Goal: Book appointment/travel/reservation

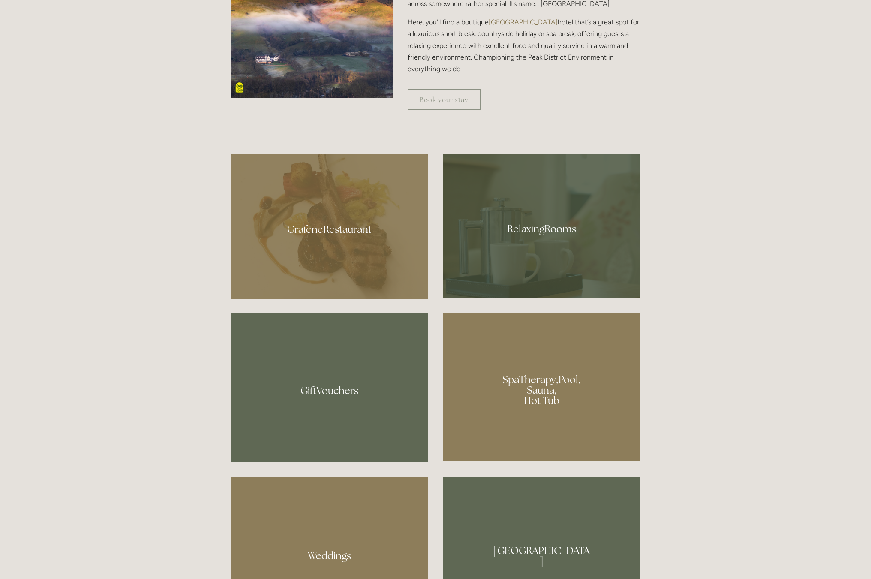
scroll to position [643, 0]
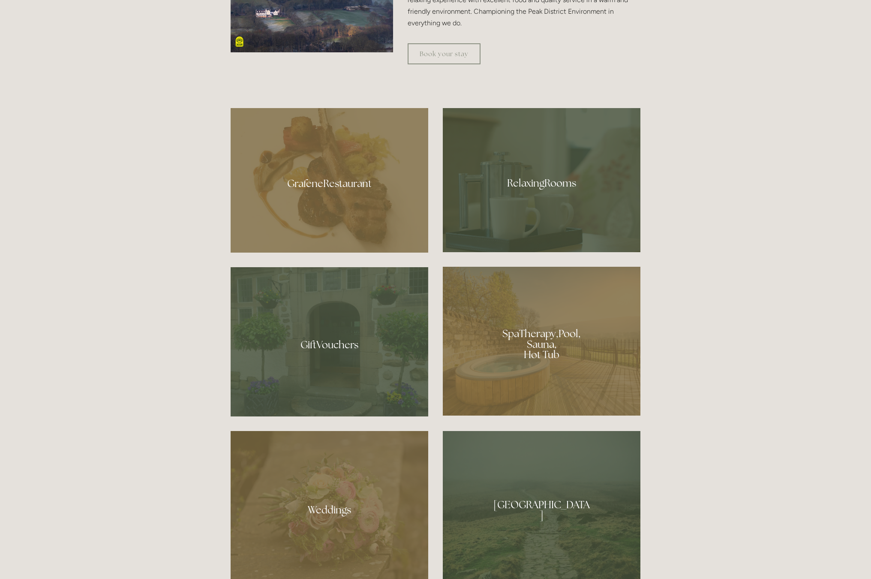
click at [347, 191] on div at bounding box center [330, 180] width 198 height 145
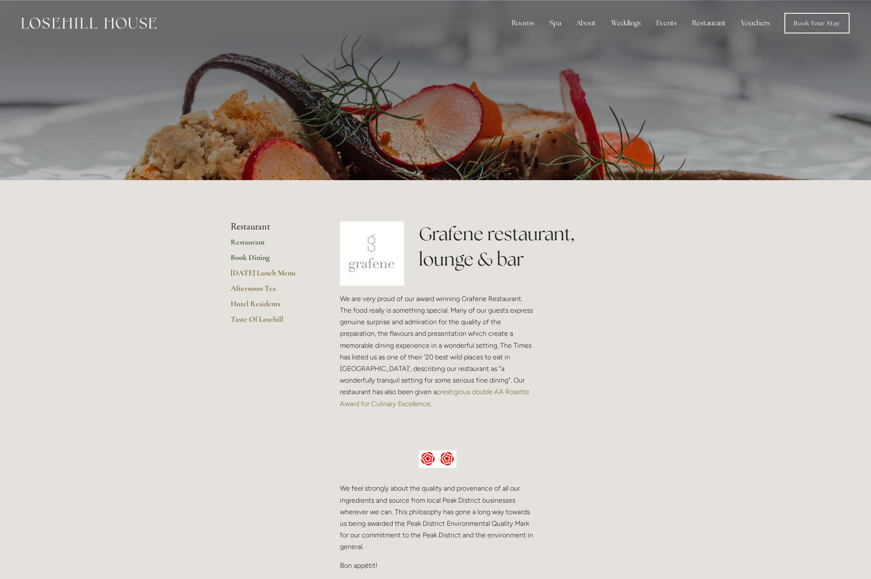
click at [252, 257] on link "Book Dining" at bounding box center [272, 260] width 82 height 15
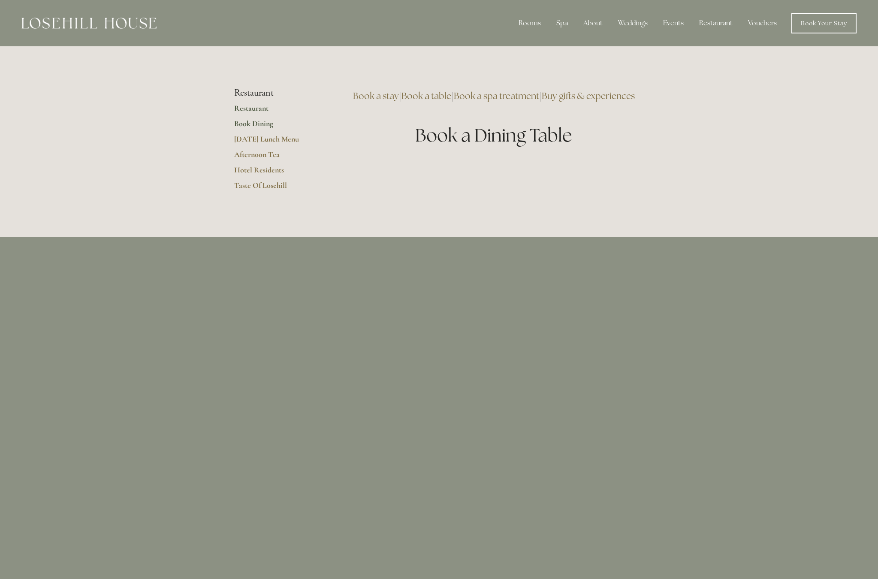
click at [242, 109] on link "Restaurant" at bounding box center [275, 110] width 82 height 15
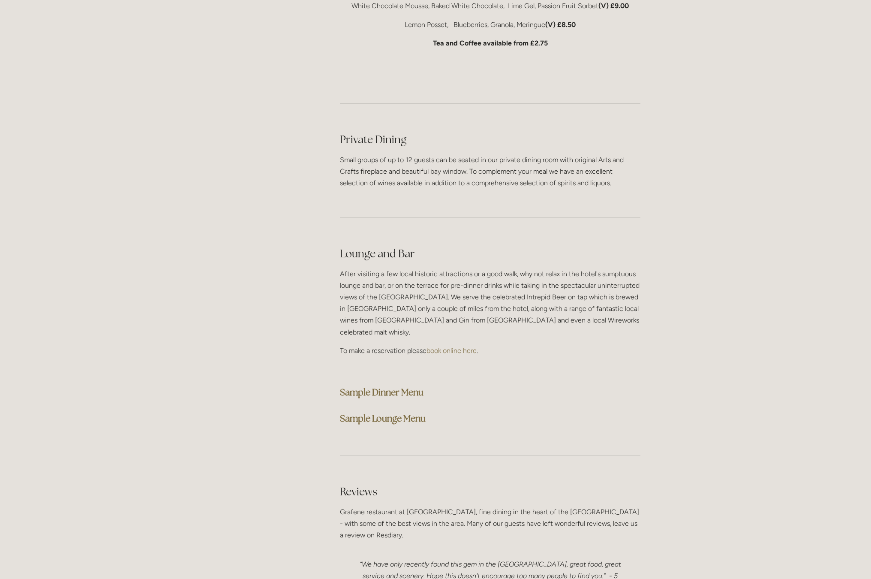
scroll to position [1930, 0]
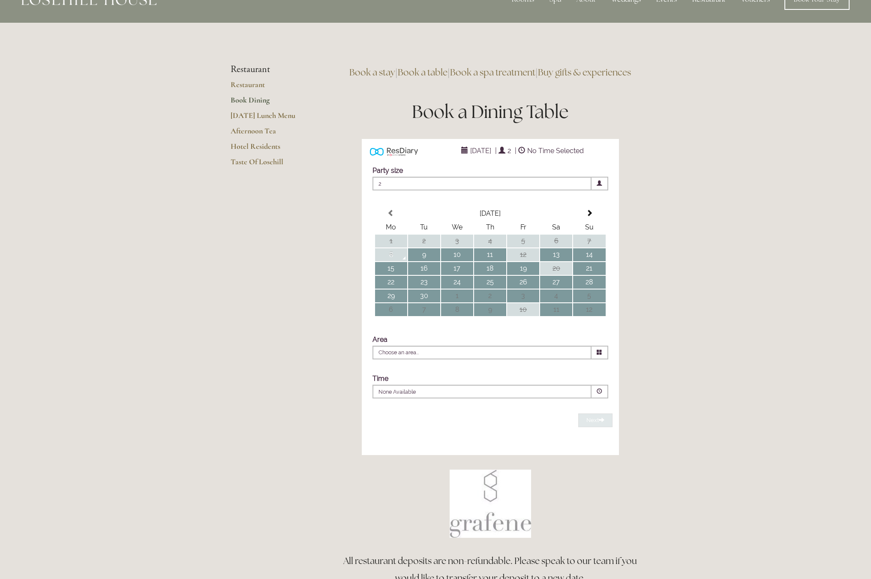
scroll to position [43, 0]
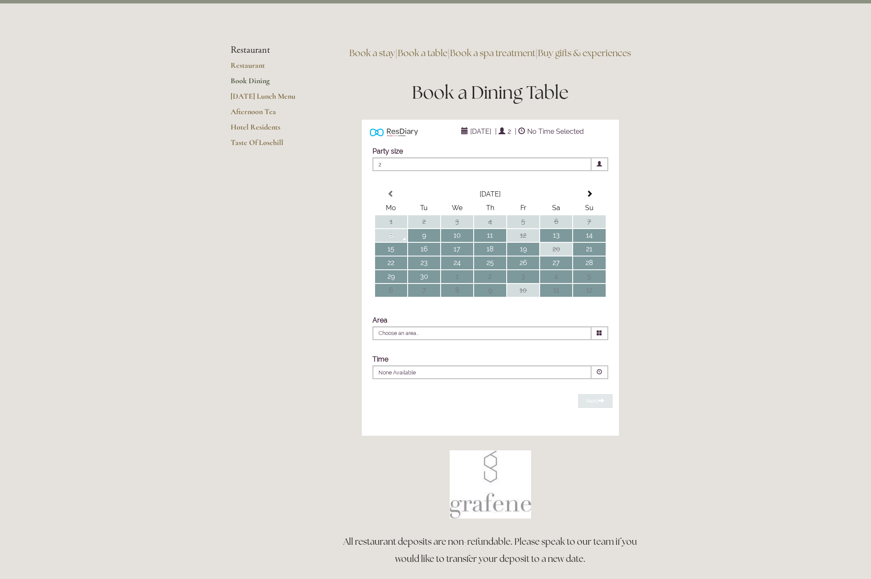
click at [526, 242] on td "12" at bounding box center [523, 235] width 32 height 13
click at [555, 242] on td "13" at bounding box center [556, 235] width 32 height 13
type input "Any Area"
click at [592, 242] on td "14" at bounding box center [589, 235] width 32 height 13
click at [562, 242] on td "13" at bounding box center [556, 235] width 32 height 13
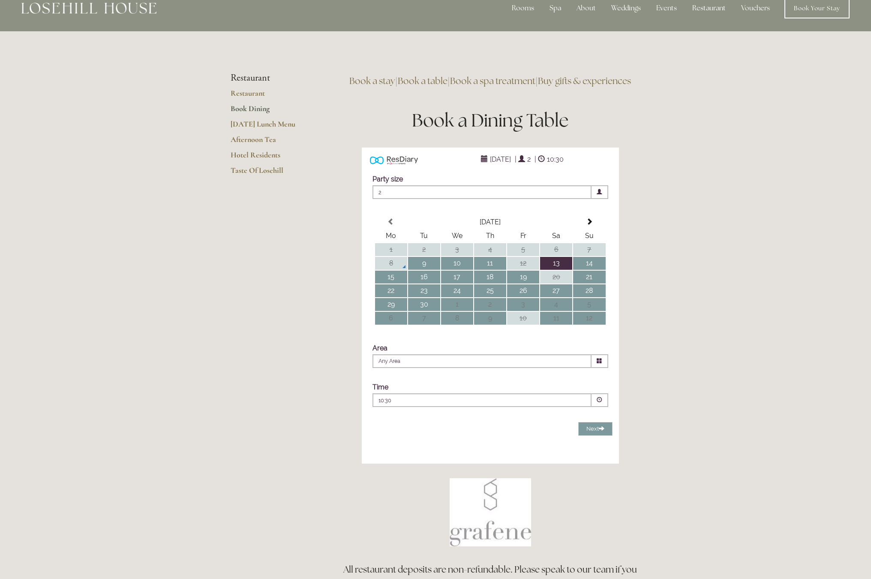
scroll to position [0, 0]
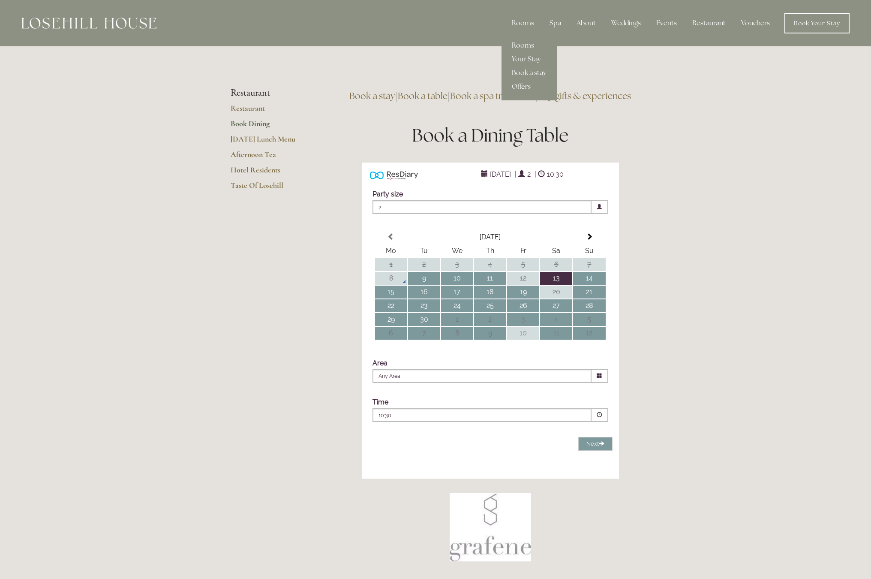
click at [526, 44] on link "Rooms" at bounding box center [529, 46] width 55 height 14
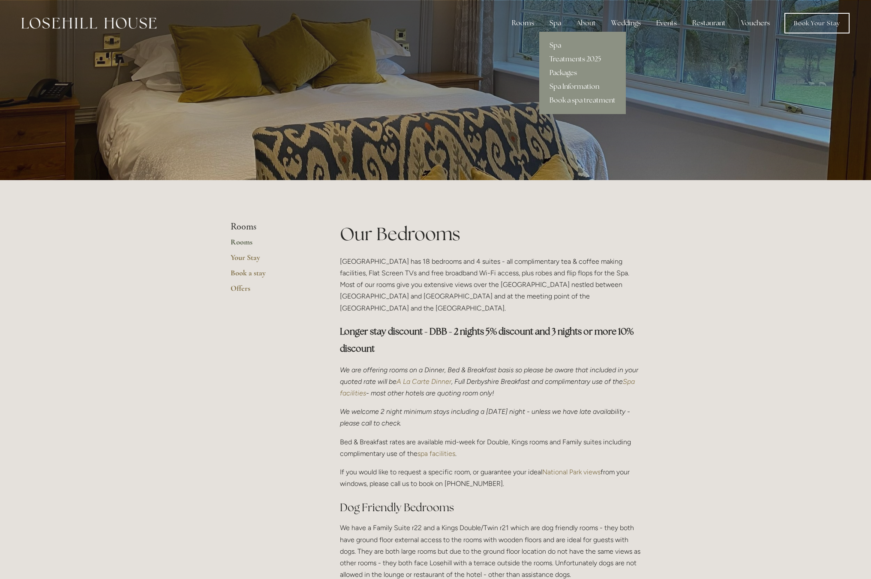
click at [558, 19] on div "Spa" at bounding box center [555, 23] width 25 height 17
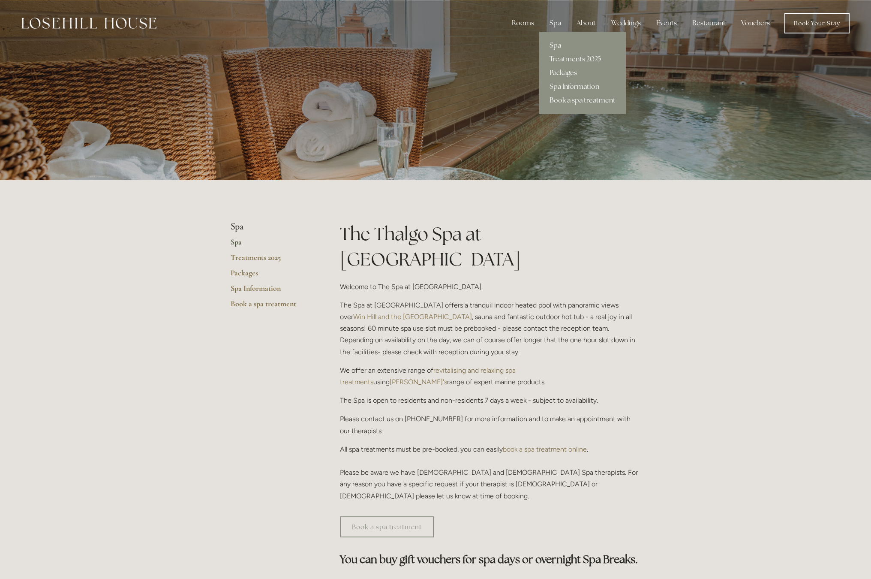
click at [576, 72] on link "Packages" at bounding box center [583, 73] width 87 height 14
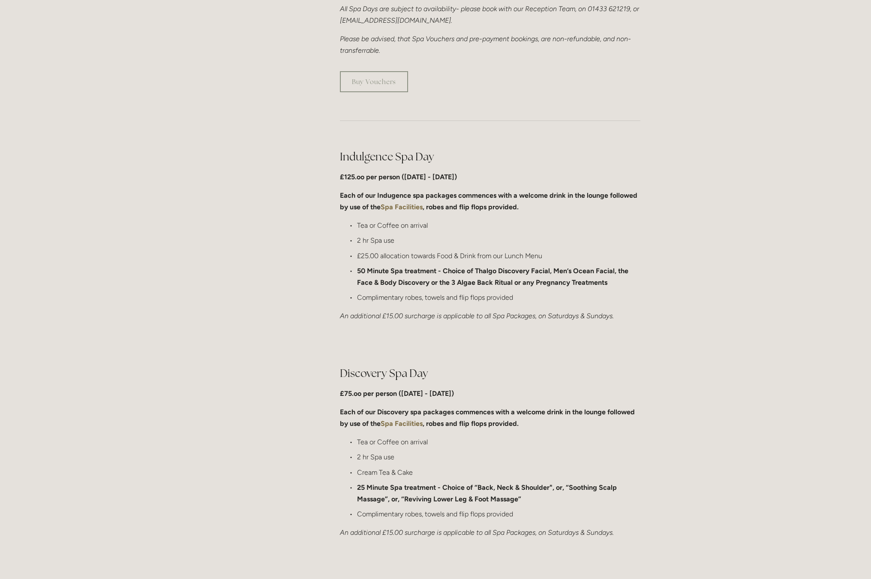
scroll to position [386, 0]
